Goal: Contribute content

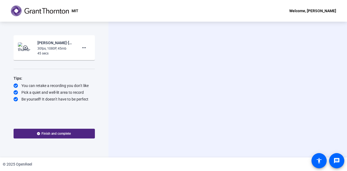
click at [148, 54] on div "Start Recording person Hide Overlay flip Flip Camera Camera" at bounding box center [227, 90] width 238 height 136
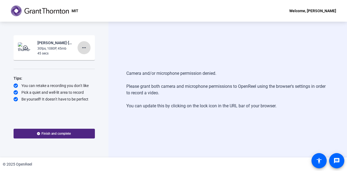
click at [85, 47] on mat-icon "more_horiz" at bounding box center [84, 47] width 7 height 7
click at [88, 58] on span "Delete clip" at bounding box center [93, 59] width 22 height 7
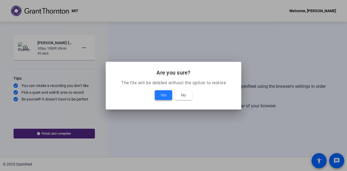
click at [166, 96] on span "Yes" at bounding box center [163, 95] width 6 height 7
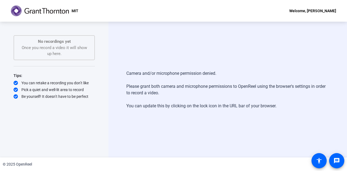
click at [43, 55] on div "No recordings yet Once you record a video it will show up here." at bounding box center [54, 47] width 69 height 18
click at [254, 125] on div "Camera and/or microphone permission denied. Please grant both camera and microp…" at bounding box center [227, 90] width 238 height 136
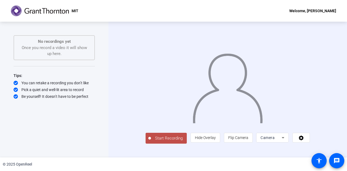
click at [151, 141] on span "Start Recording" at bounding box center [169, 138] width 36 height 6
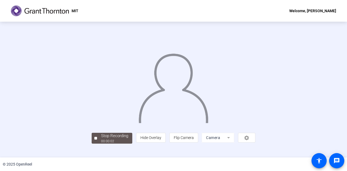
scroll to position [27, 0]
click at [101, 144] on div "00:00:07" at bounding box center [114, 141] width 27 height 5
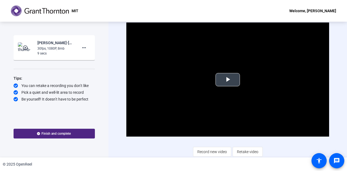
click at [228, 80] on span "Video Player" at bounding box center [228, 80] width 0 height 0
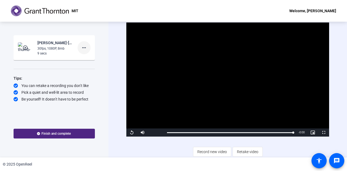
click at [83, 47] on mat-icon "more_horiz" at bounding box center [84, 47] width 7 height 7
click at [90, 60] on span "Delete clip" at bounding box center [93, 59] width 22 height 7
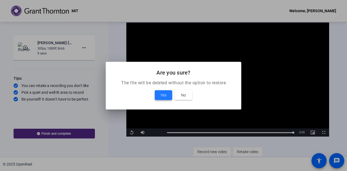
click at [164, 94] on span "Yes" at bounding box center [163, 95] width 6 height 7
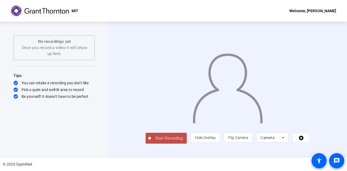
click at [151, 141] on span "Start Recording" at bounding box center [169, 138] width 36 height 6
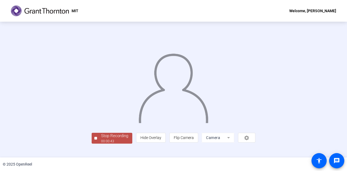
scroll to position [27, 0]
click at [101, 139] on div "Stop Recording" at bounding box center [114, 136] width 27 height 6
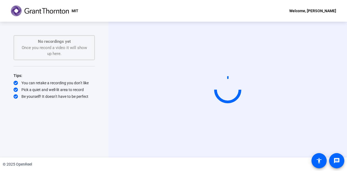
scroll to position [0, 0]
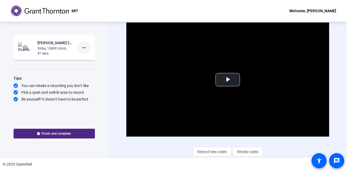
click at [86, 49] on mat-icon "more_horiz" at bounding box center [84, 47] width 7 height 7
click at [95, 111] on div at bounding box center [173, 85] width 347 height 171
click at [200, 152] on span "Record new video" at bounding box center [212, 152] width 30 height 10
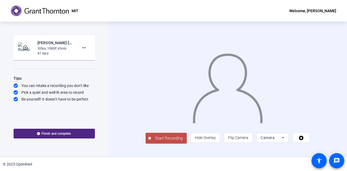
click at [151, 141] on span "Start Recording" at bounding box center [169, 138] width 36 height 6
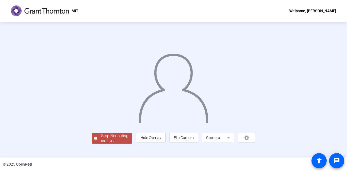
scroll to position [27, 0]
click at [101, 144] on div "00:00:44" at bounding box center [114, 141] width 27 height 5
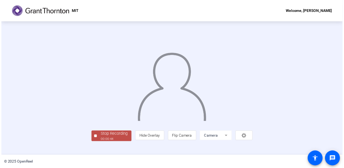
scroll to position [0, 0]
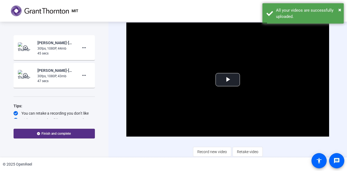
click at [44, 132] on span "Finish and complete" at bounding box center [55, 133] width 29 height 4
